Goal: Information Seeking & Learning: Learn about a topic

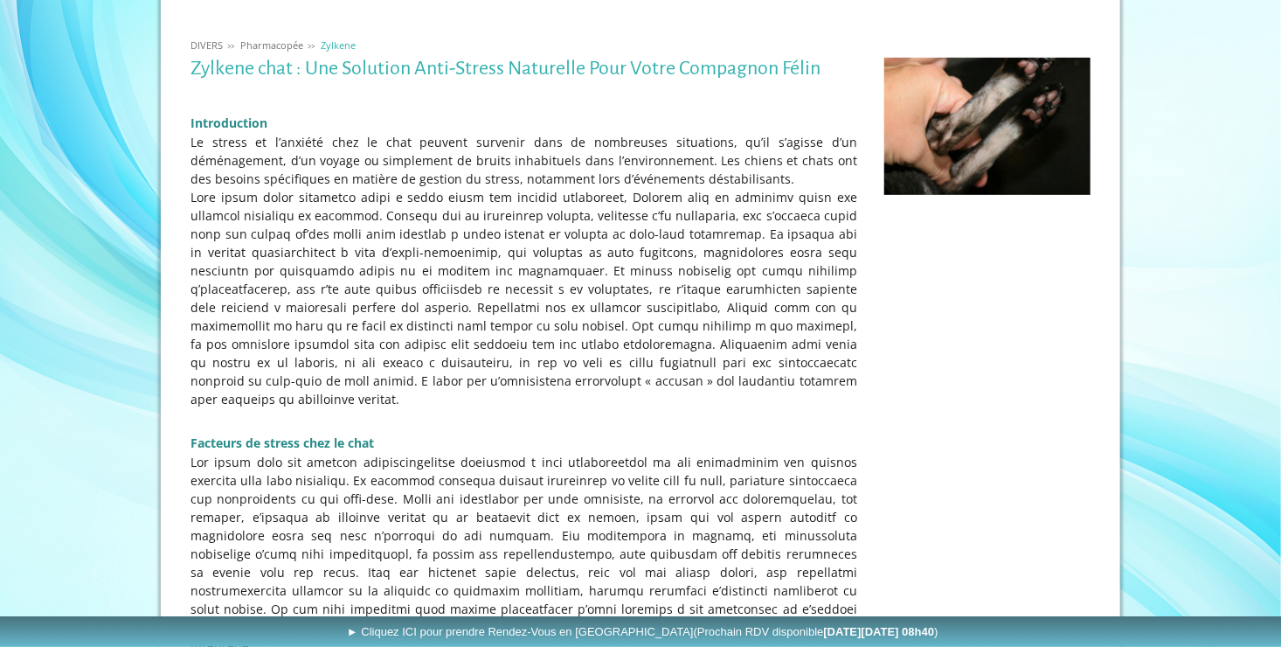
scroll to position [2658, 0]
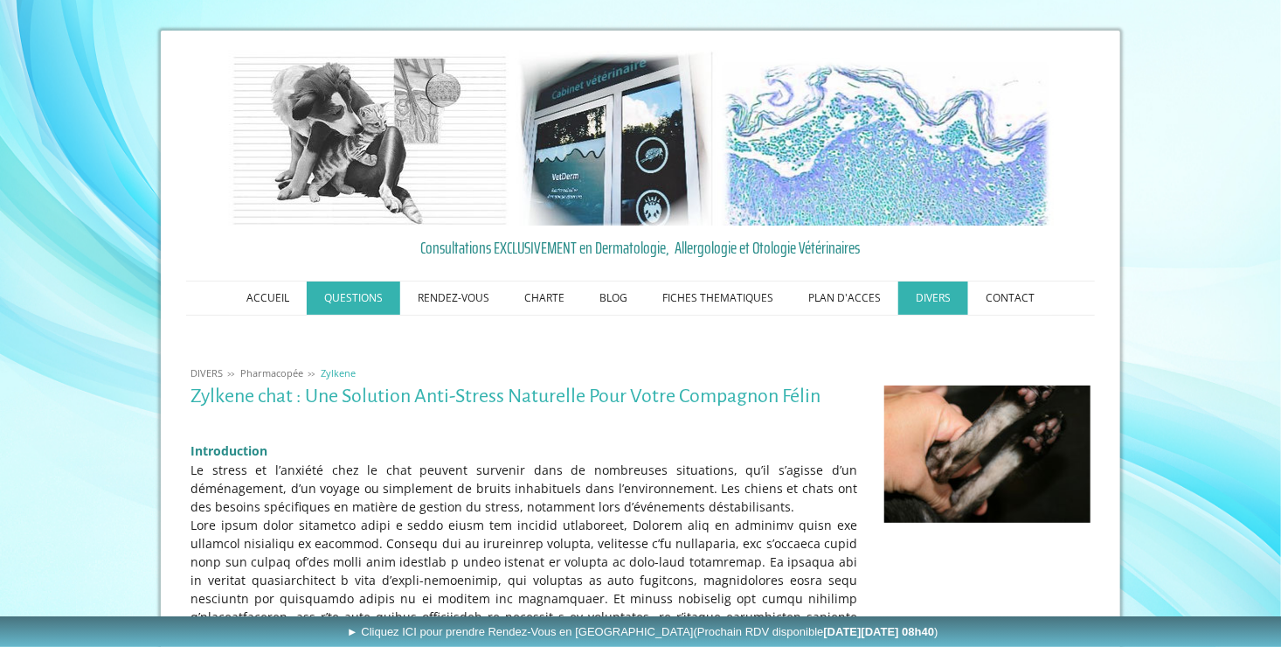
click at [359, 296] on link "QUESTIONS" at bounding box center [354, 297] width 94 height 33
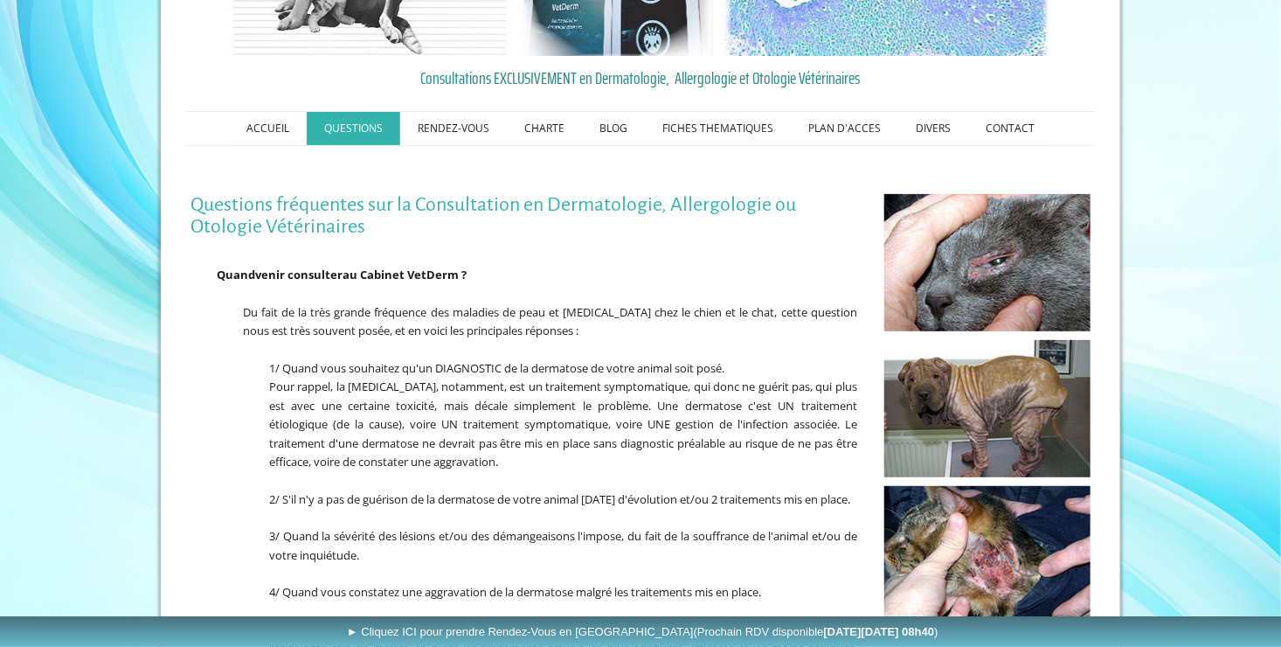
scroll to position [173, 0]
